Goal: Transaction & Acquisition: Download file/media

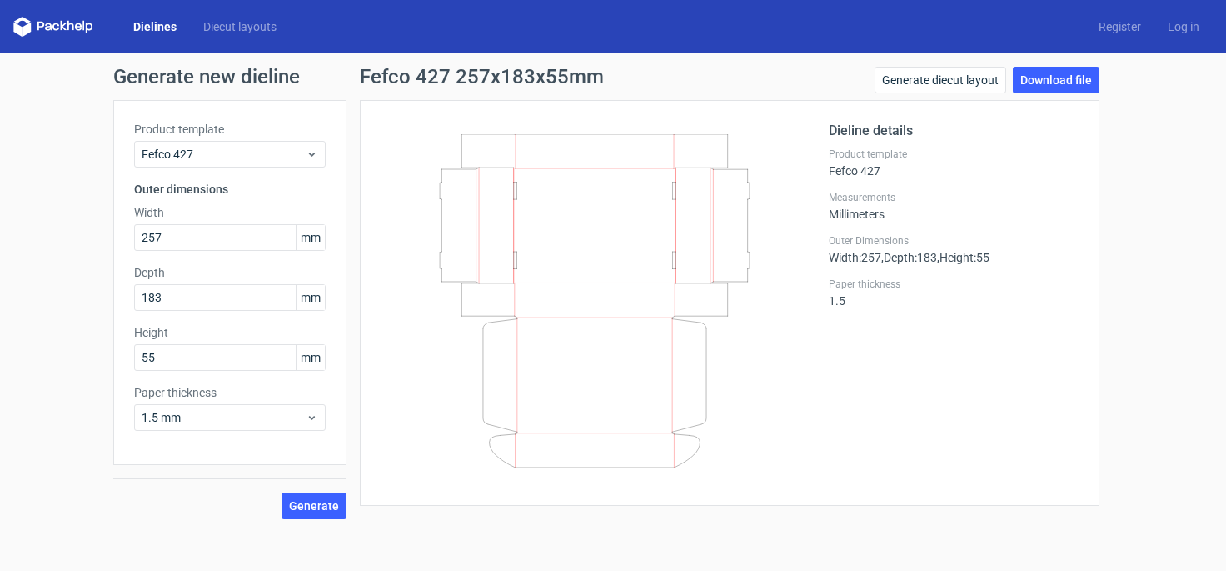
click at [159, 29] on link "Dielines" at bounding box center [155, 26] width 70 height 17
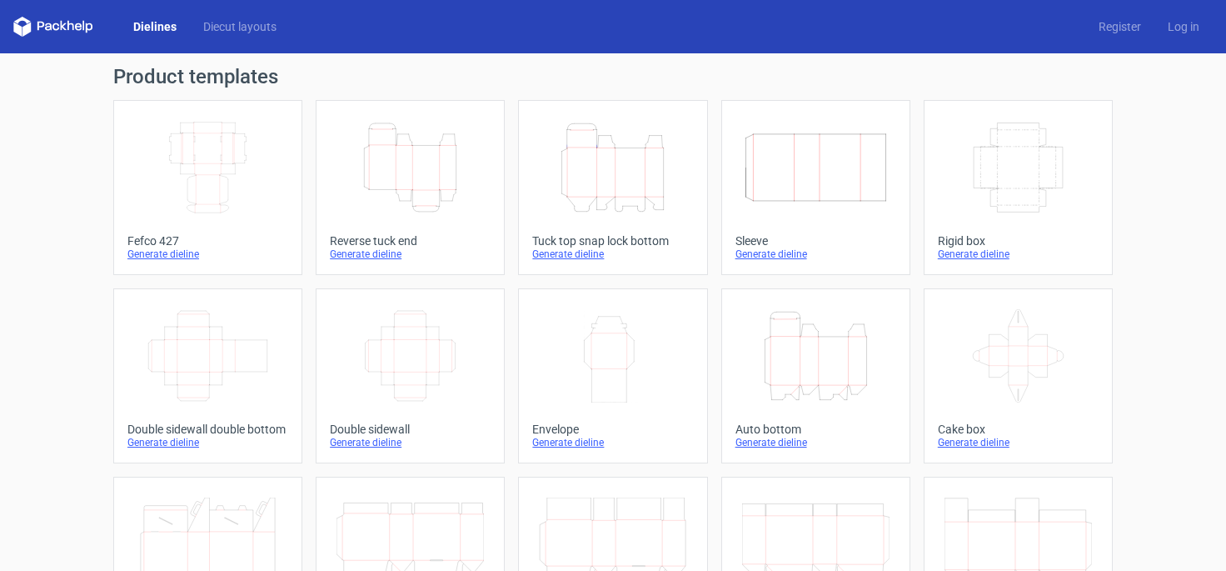
click at [375, 257] on div "Generate dieline" at bounding box center [410, 253] width 161 height 13
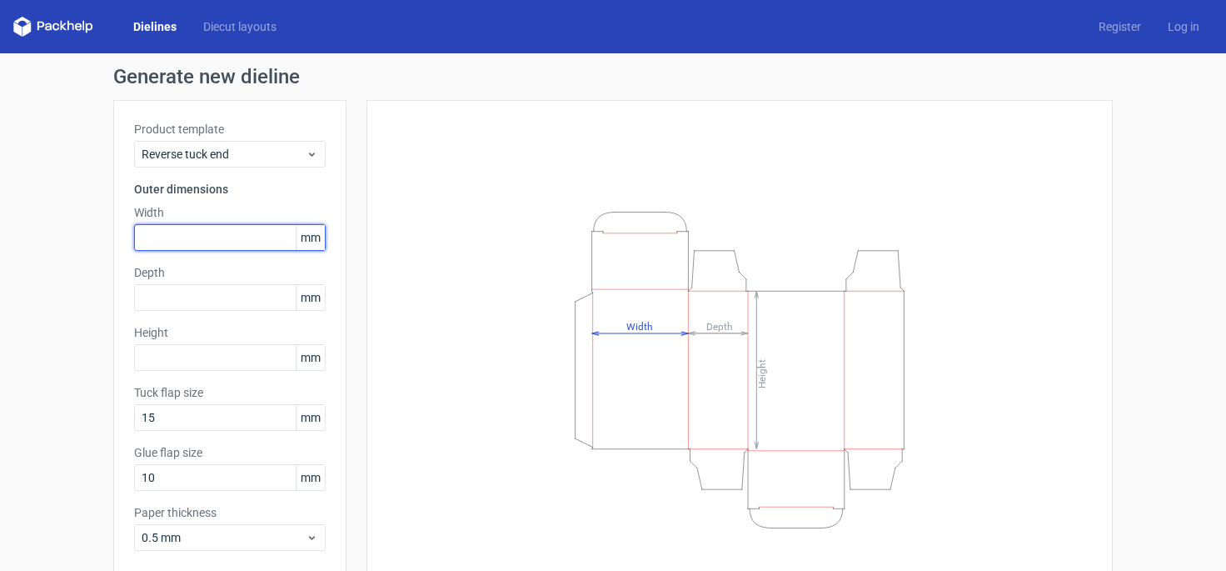
click at [232, 232] on input "text" at bounding box center [230, 237] width 192 height 27
type input "109"
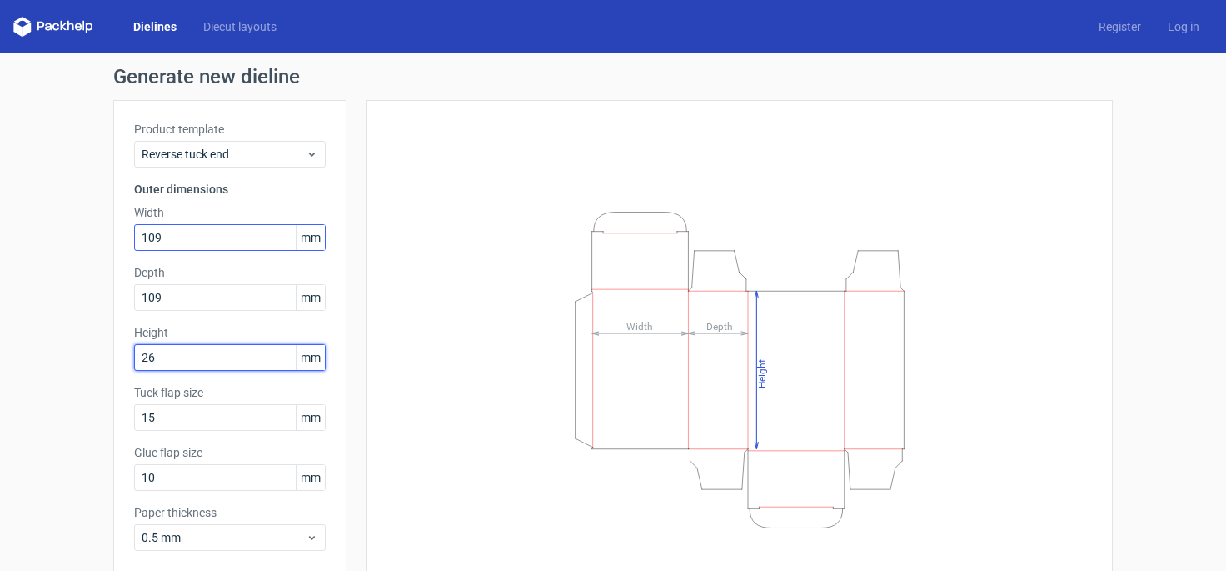
type input "262"
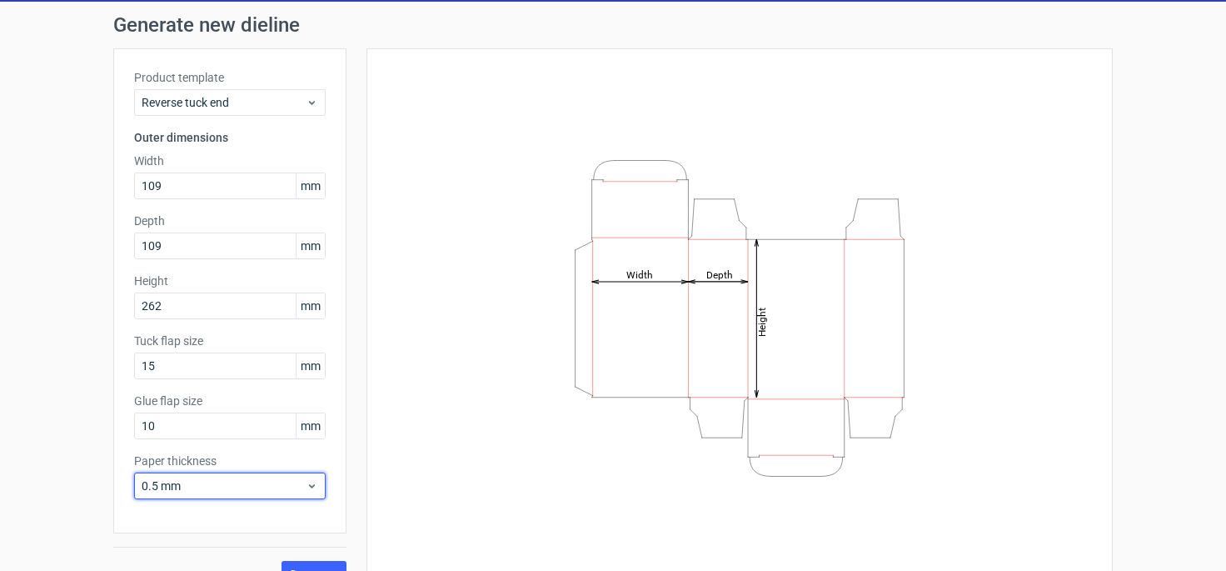
scroll to position [81, 0]
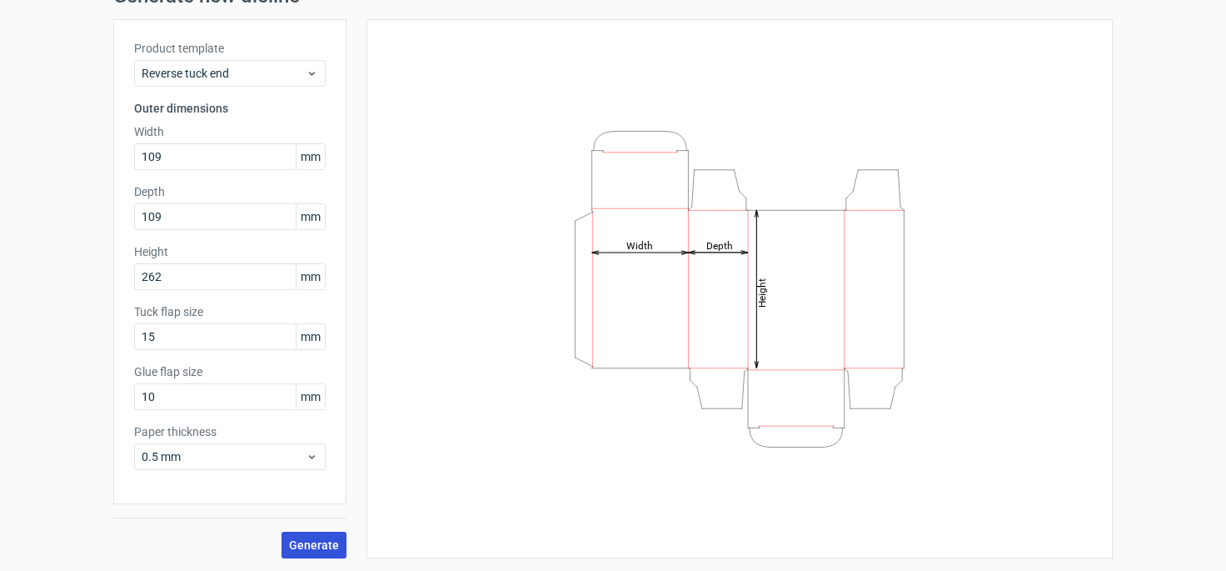
click at [323, 544] on span "Generate" at bounding box center [314, 545] width 50 height 12
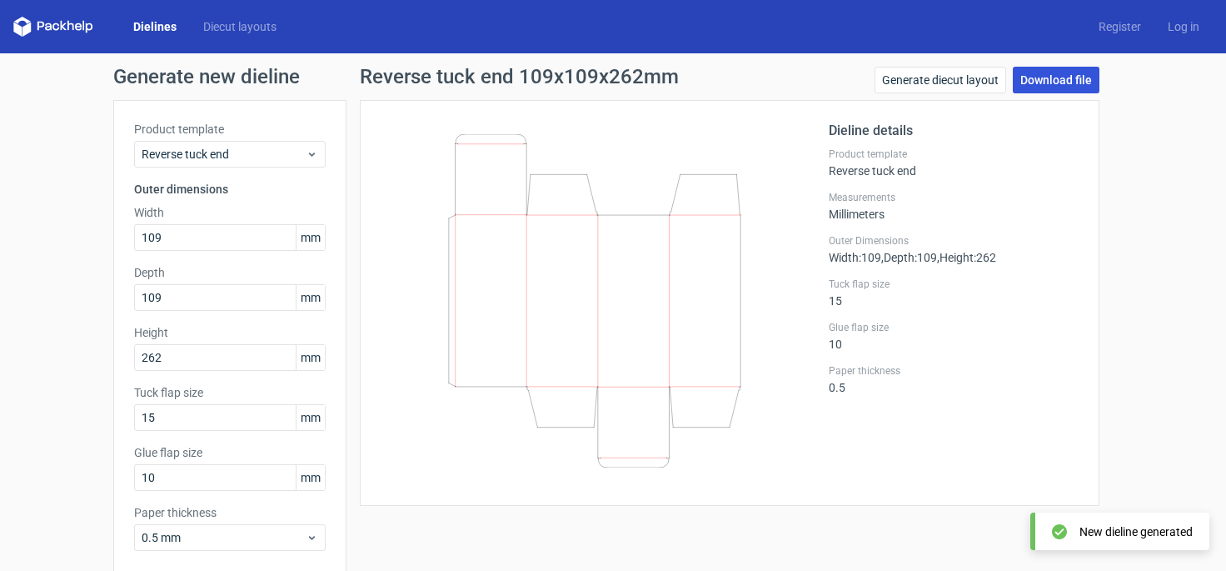
click at [1050, 83] on link "Download file" at bounding box center [1056, 80] width 87 height 27
